Goal: Navigation & Orientation: Find specific page/section

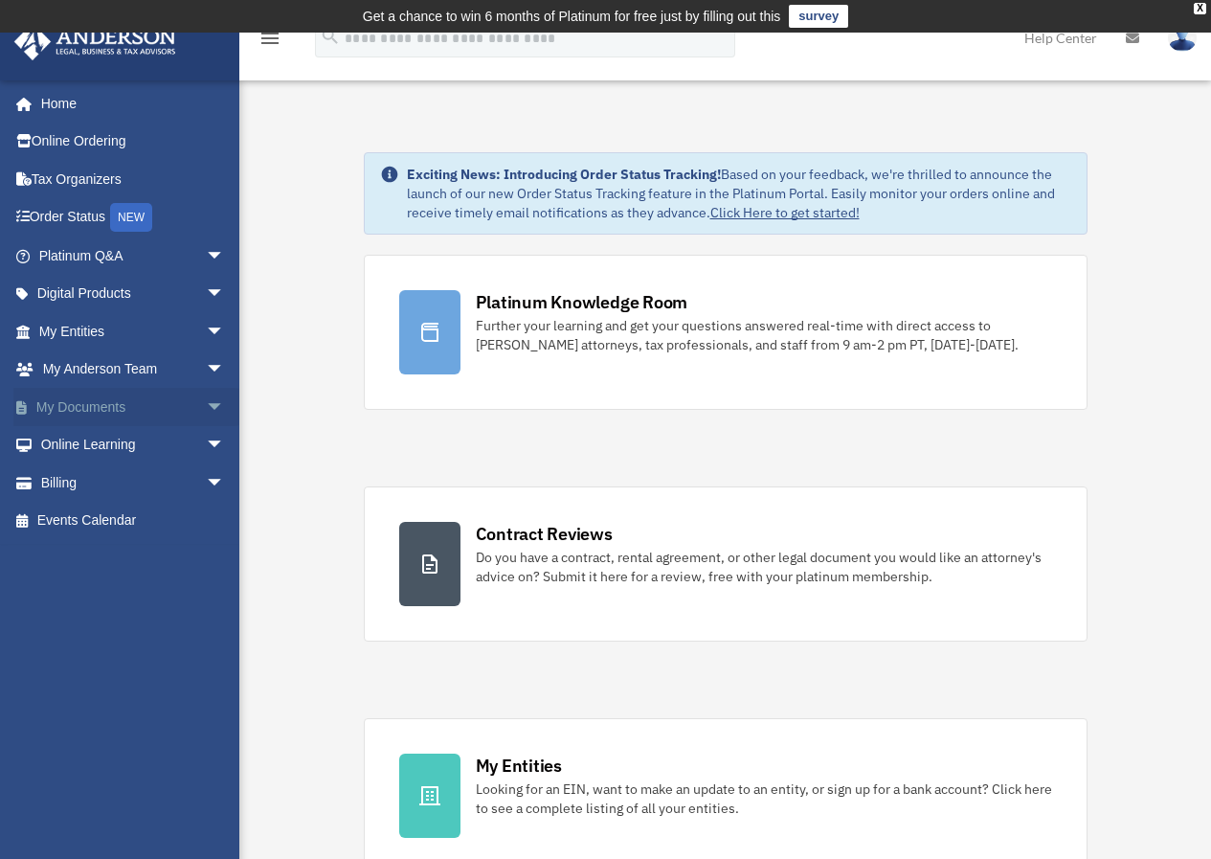
click at [206, 413] on span "arrow_drop_down" at bounding box center [225, 407] width 38 height 39
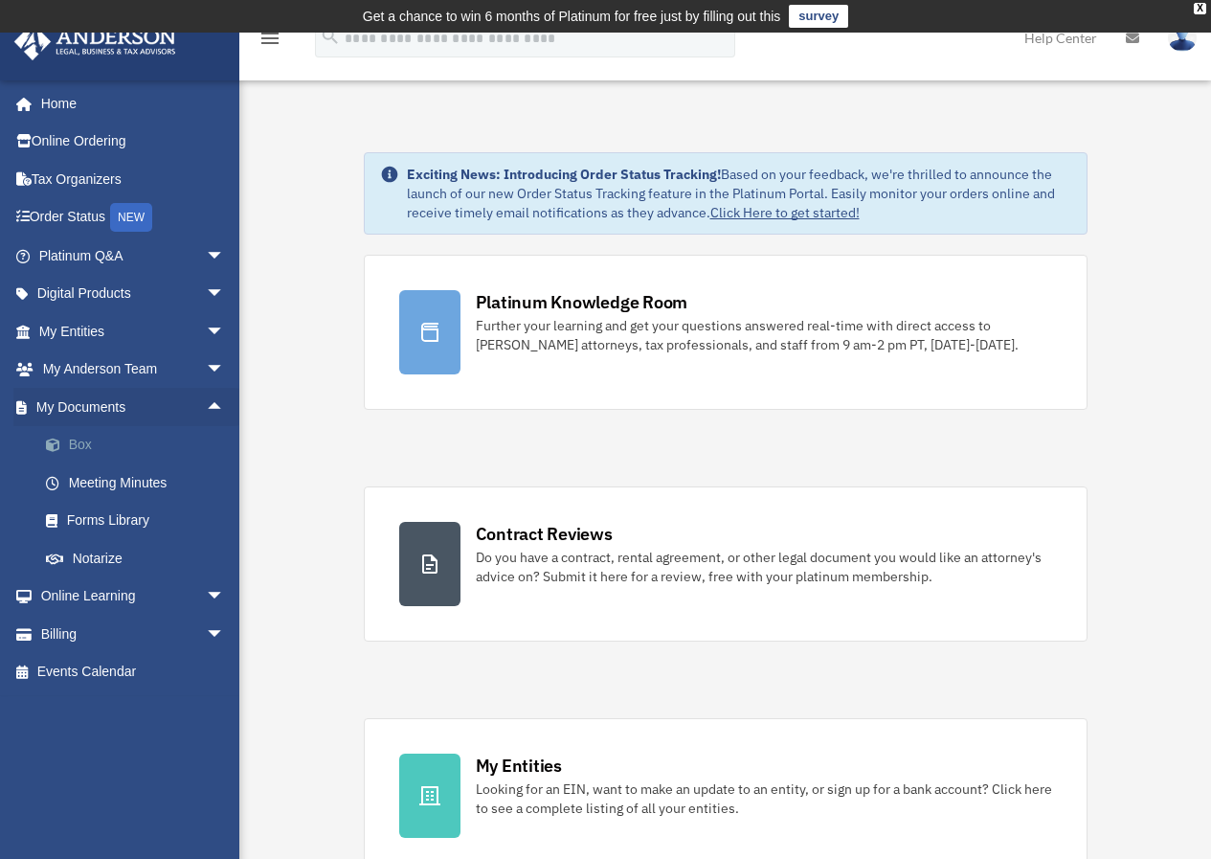
click at [76, 439] on link "Box" at bounding box center [140, 445] width 227 height 38
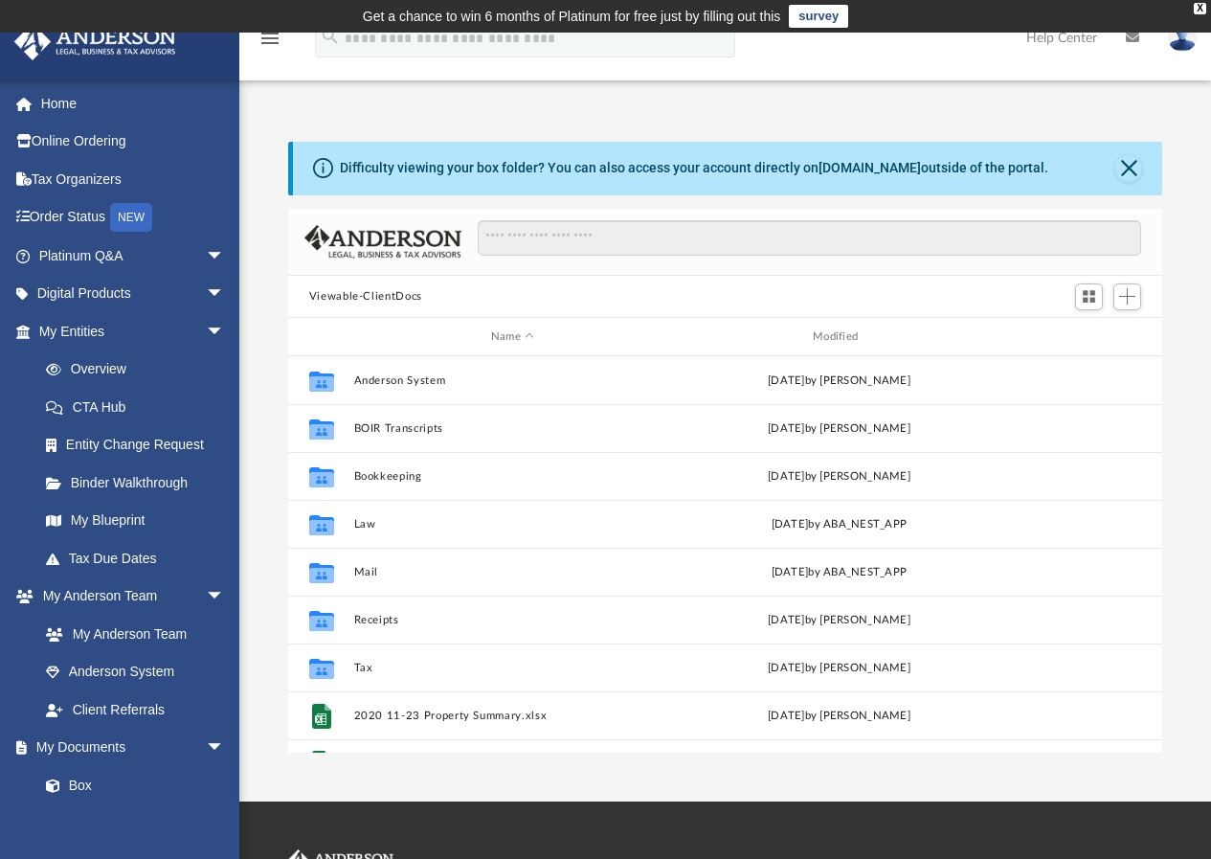
scroll to position [421, 860]
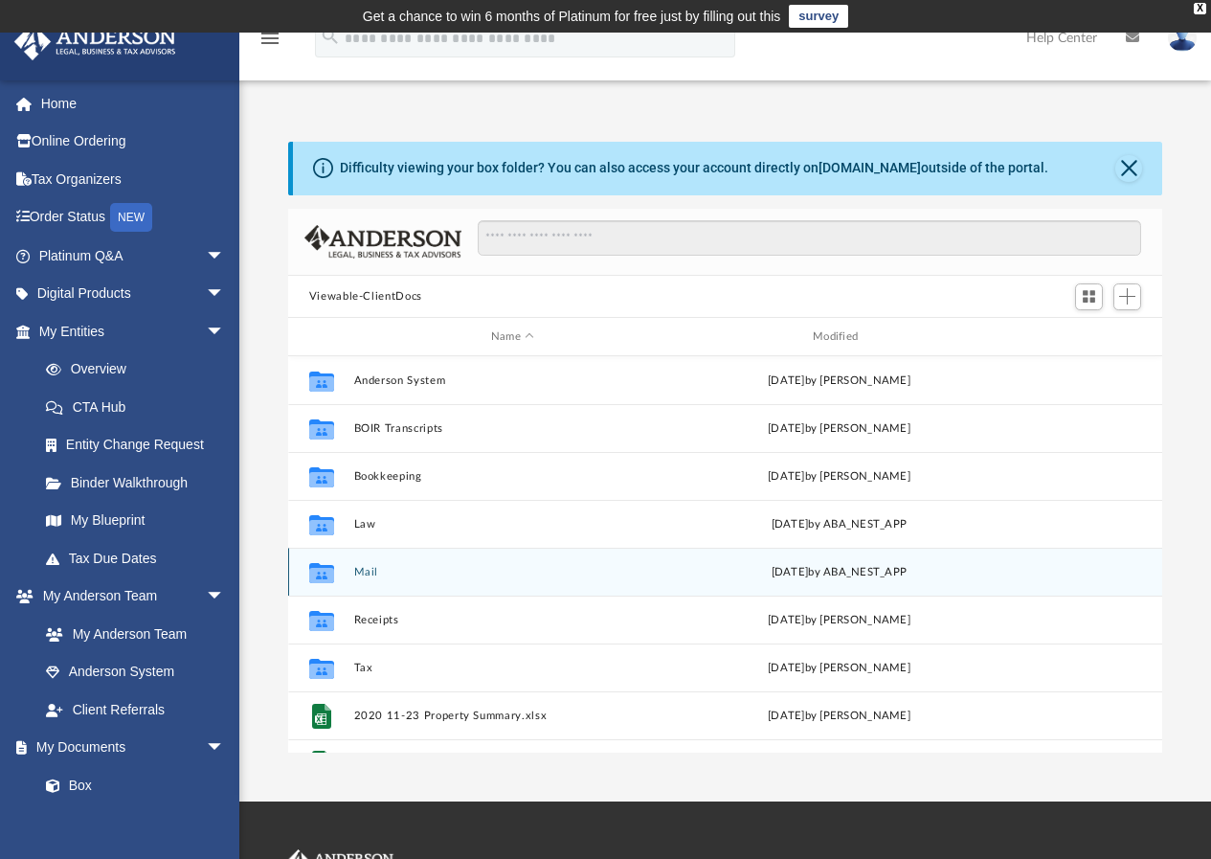
click at [361, 570] on button "Mail" at bounding box center [512, 572] width 318 height 12
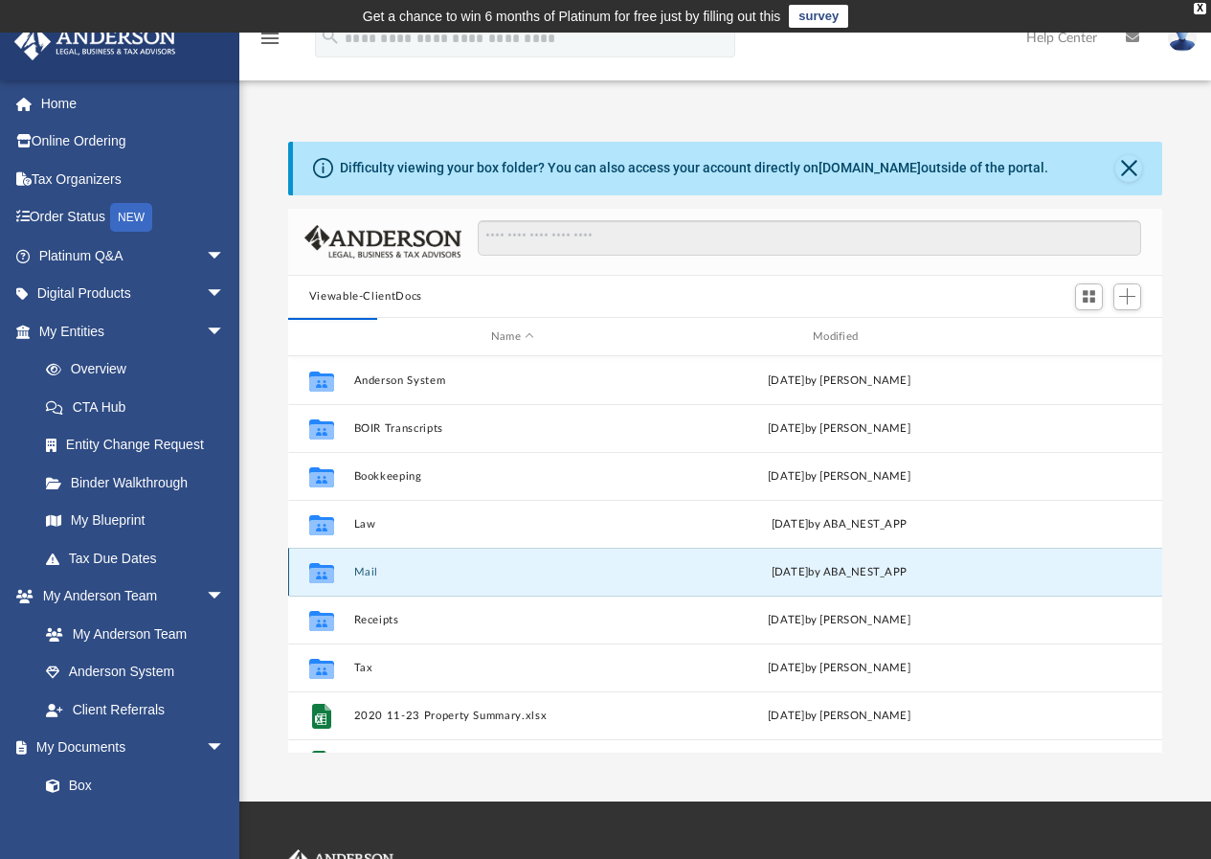
click at [361, 570] on button "Mail" at bounding box center [512, 572] width 318 height 12
click at [362, 570] on button "Mail" at bounding box center [512, 572] width 318 height 12
click at [368, 573] on button "Mail" at bounding box center [512, 572] width 318 height 12
click at [931, 567] on div "[DATE] by ABA_NEST_APP" at bounding box center [839, 572] width 318 height 17
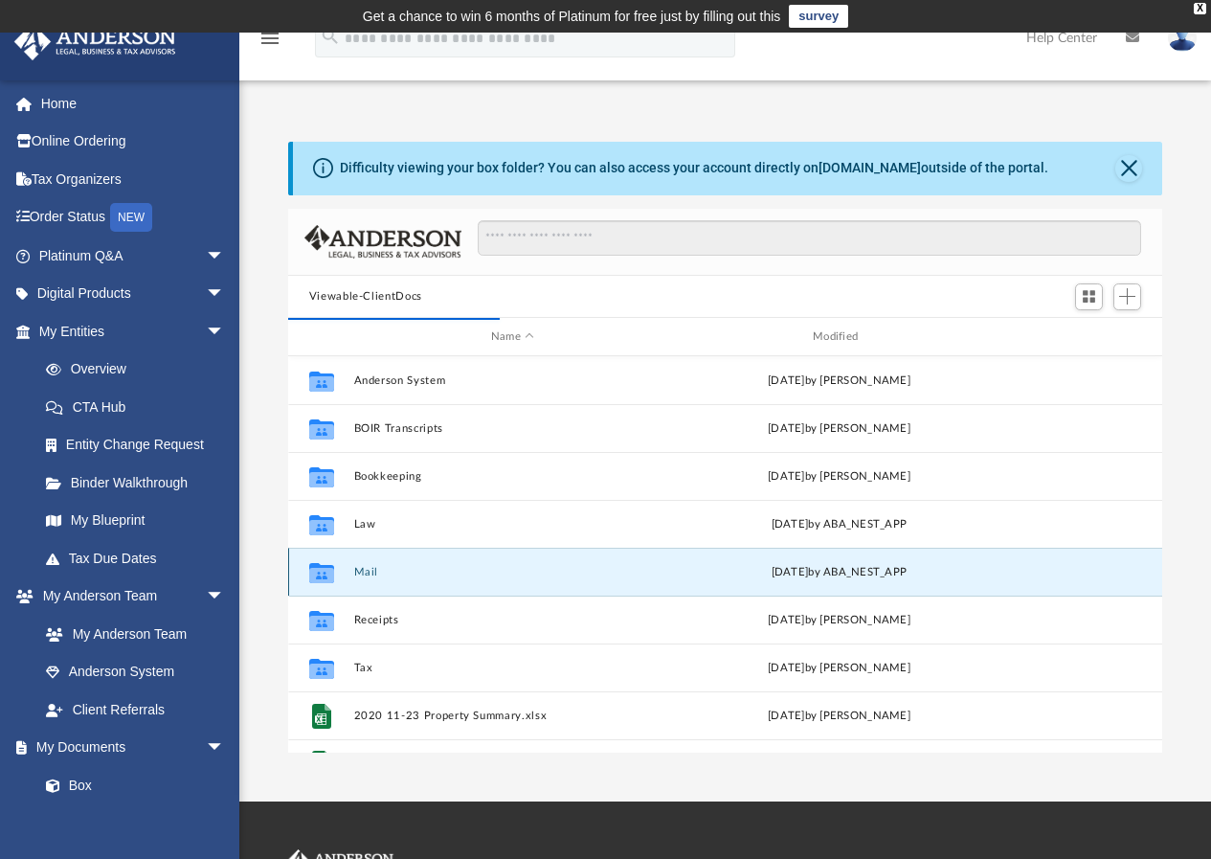
click at [931, 567] on div "[DATE] by ABA_NEST_APP" at bounding box center [839, 572] width 318 height 17
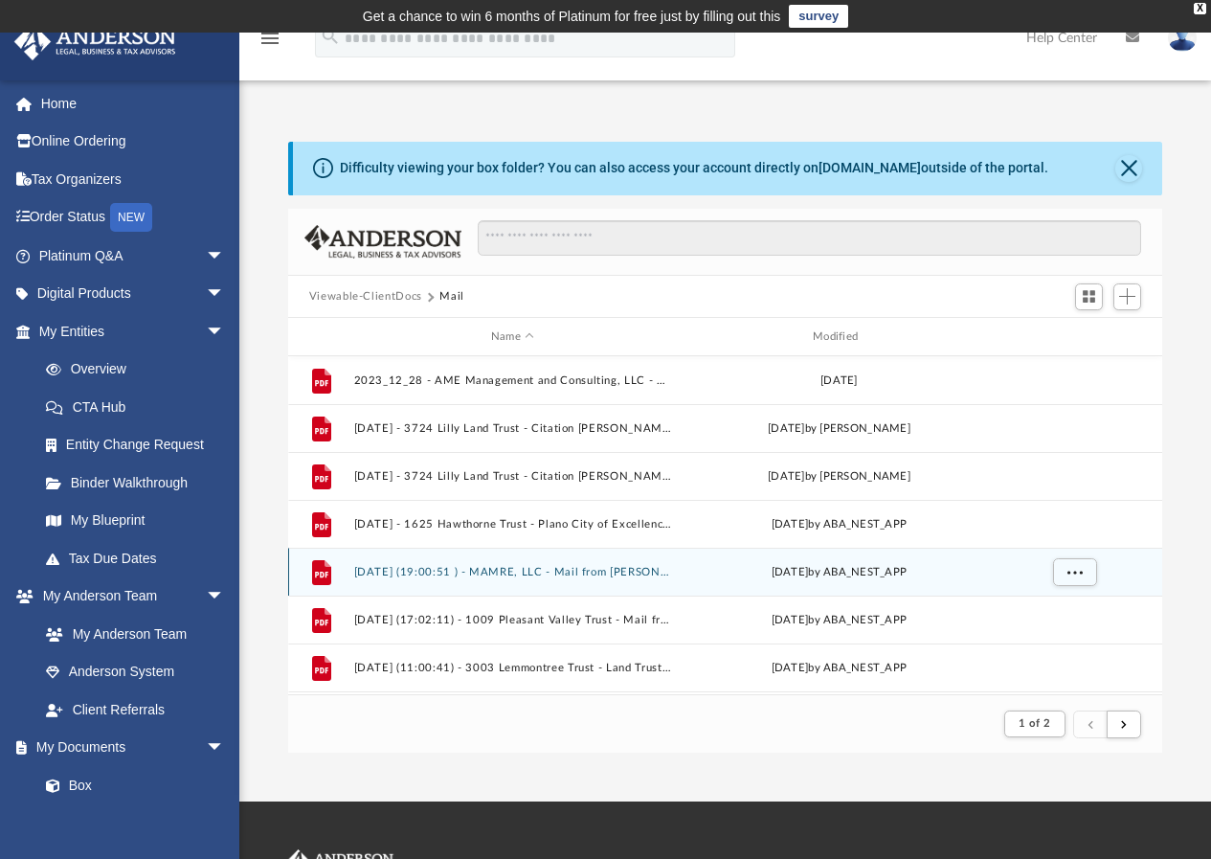
click at [342, 572] on div "File" at bounding box center [322, 572] width 48 height 31
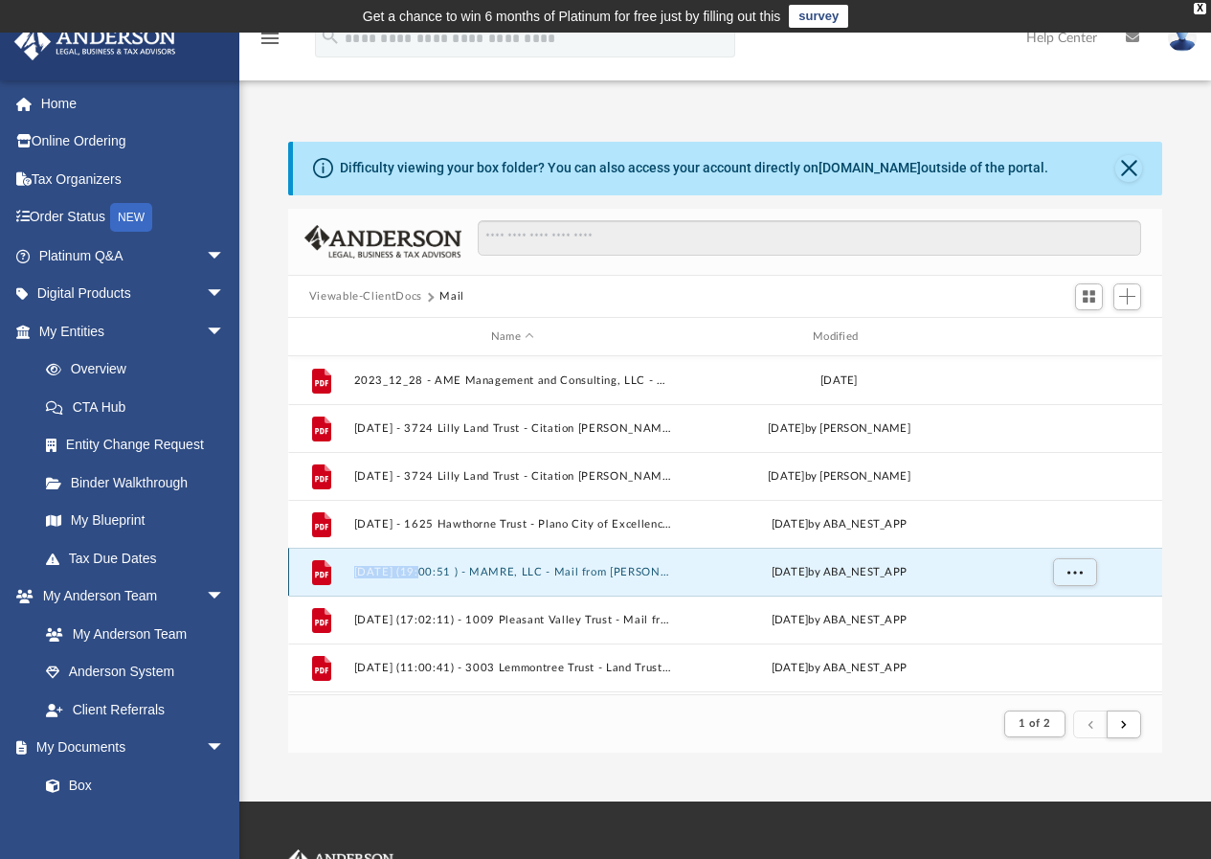
click at [342, 572] on div "File" at bounding box center [322, 572] width 48 height 31
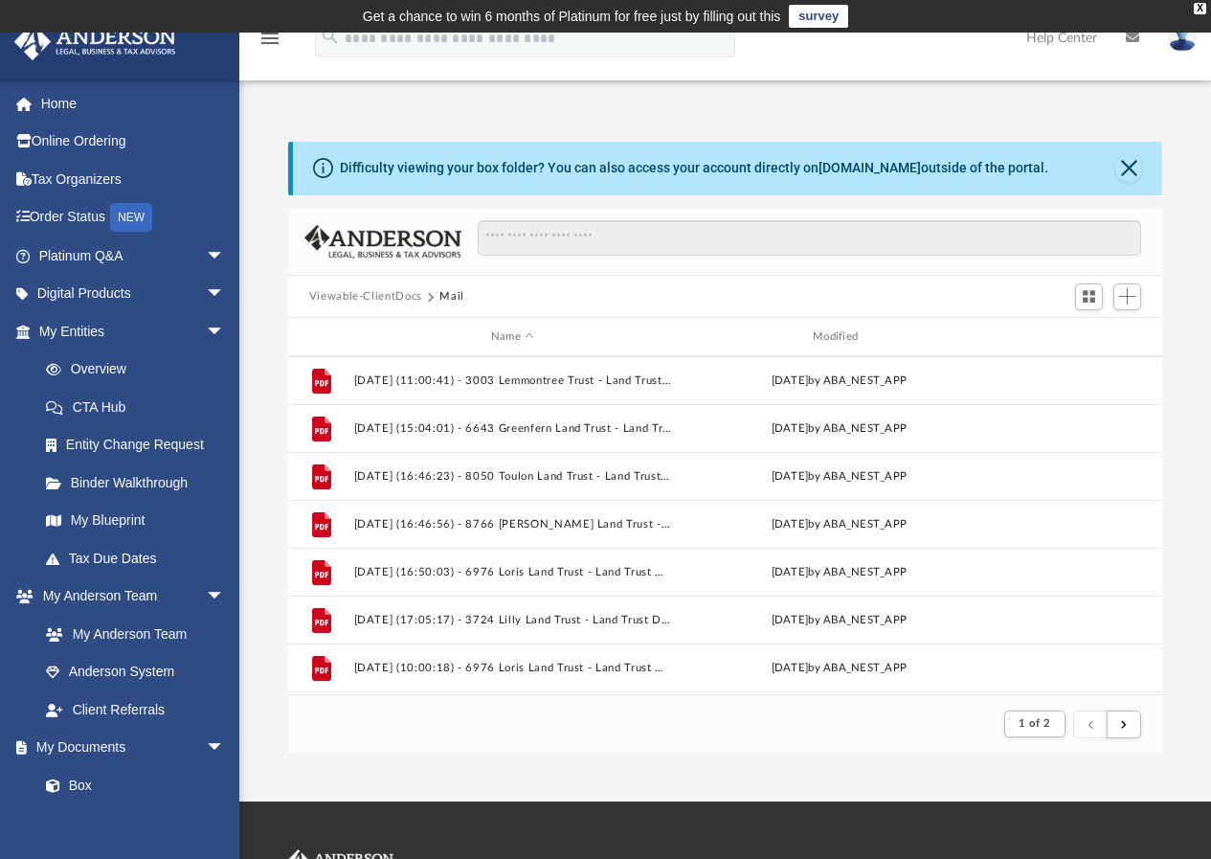
scroll to position [0, 0]
